Goal: Task Accomplishment & Management: Manage account settings

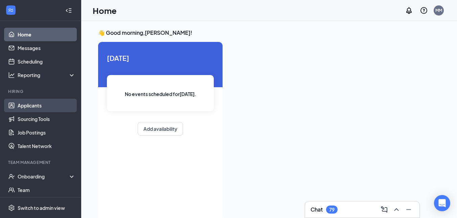
click at [30, 106] on link "Applicants" at bounding box center [47, 106] width 58 height 14
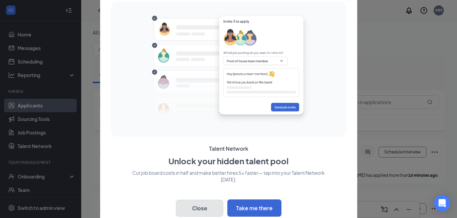
click at [199, 208] on button "Close" at bounding box center [199, 208] width 47 height 17
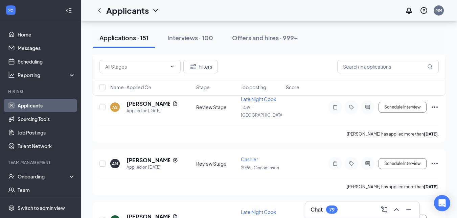
scroll to position [2129, 0]
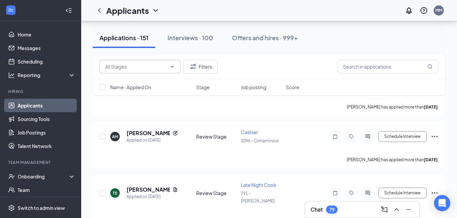
click at [172, 68] on icon "ChevronDown" at bounding box center [171, 66] width 5 height 5
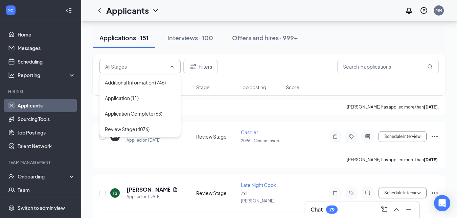
click at [237, 60] on div "Filters" at bounding box center [268, 67] width 339 height 14
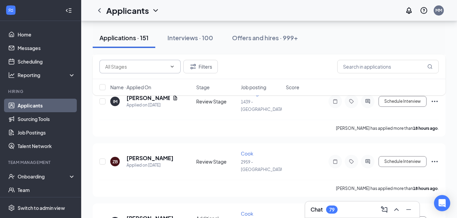
scroll to position [17, 0]
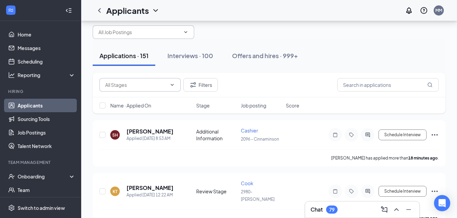
click at [186, 31] on icon "ChevronDown" at bounding box center [185, 31] width 5 height 5
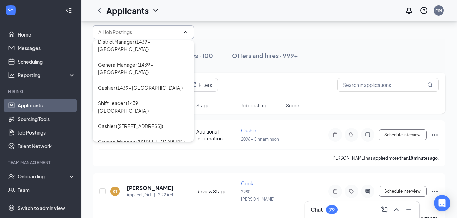
scroll to position [85, 0]
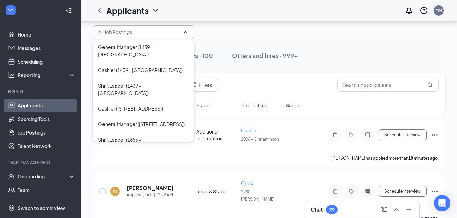
click at [167, 159] on div "Assistant Manager ([STREET_ADDRESS])" at bounding box center [142, 162] width 88 height 7
type input "Assistant Manager ([STREET_ADDRESS])"
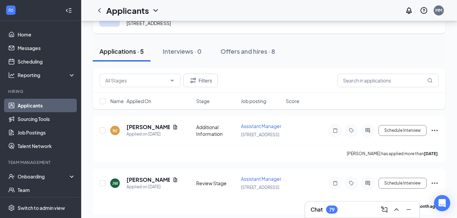
scroll to position [6, 0]
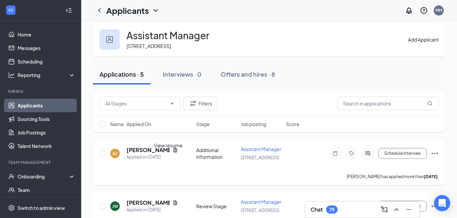
click at [173, 152] on icon "Document" at bounding box center [175, 150] width 4 height 4
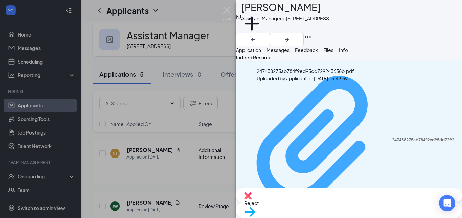
click at [392, 137] on div "247438275ab784f9ed95dd729243638b.pdf" at bounding box center [425, 139] width 66 height 5
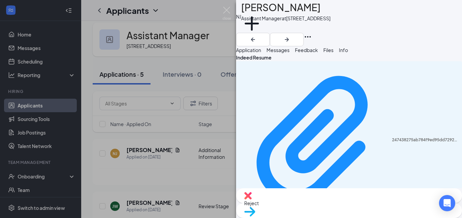
click at [160, 75] on div "NJ [PERSON_NAME] Assistant Manager at [STREET_ADDRESS] Add a tag Application Me…" at bounding box center [231, 109] width 462 height 218
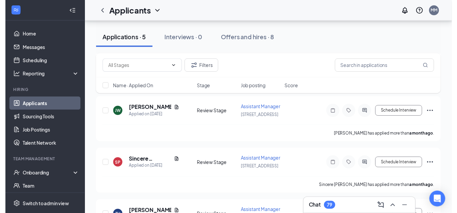
scroll to position [105, 0]
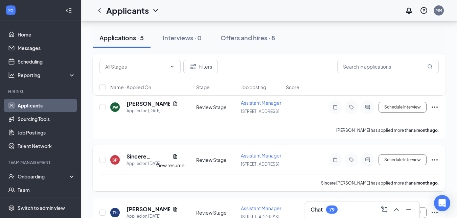
click at [172, 159] on icon "Document" at bounding box center [174, 156] width 5 height 5
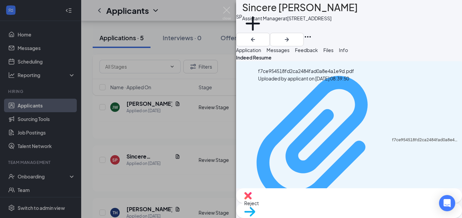
click at [392, 137] on div "f7ce954518fd2ca2484fad0a8e4a1e9d.pdf" at bounding box center [425, 139] width 66 height 5
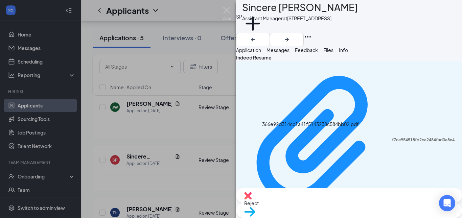
click at [187, 155] on div "SP Sincere [PERSON_NAME] Assistant Manager at [STREET_ADDRESS] Add a tag Applic…" at bounding box center [231, 109] width 462 height 218
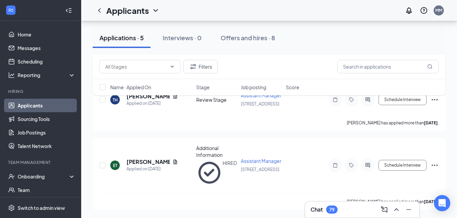
scroll to position [232, 0]
click at [27, 103] on link "Applicants" at bounding box center [47, 106] width 58 height 14
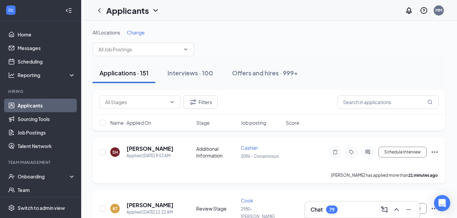
click at [297, 178] on div "[PERSON_NAME] has applied more than 21 minutes ago ." at bounding box center [268, 175] width 339 height 17
